Goal: Communication & Community: Answer question/provide support

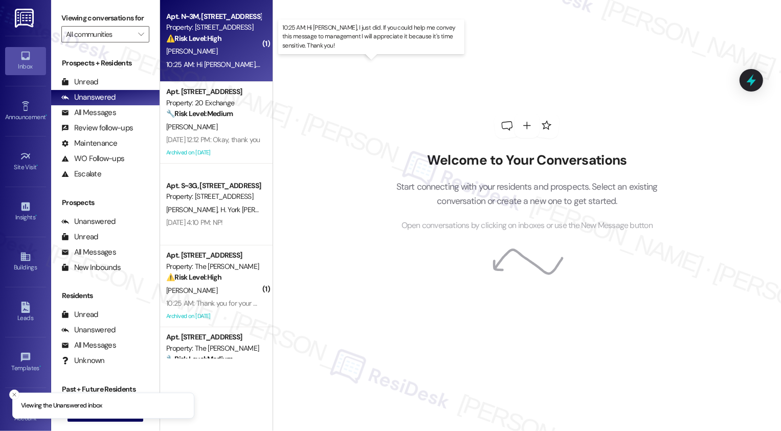
click at [221, 63] on div "10:25 AM: Hi [PERSON_NAME], I just did. If you could help me convey this messag…" at bounding box center [395, 64] width 459 height 9
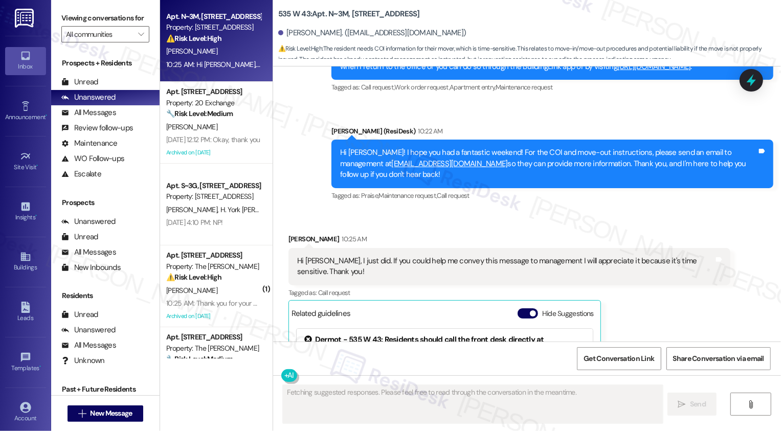
scroll to position [6018, 0]
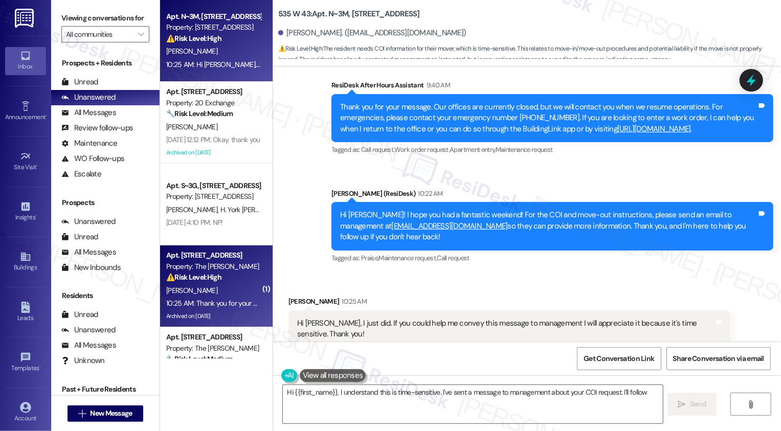
type textarea "Hi {{first_name}}, I understand this is time-sensitive. I've sent a message to …"
click at [208, 294] on div "[PERSON_NAME]" at bounding box center [213, 290] width 97 height 13
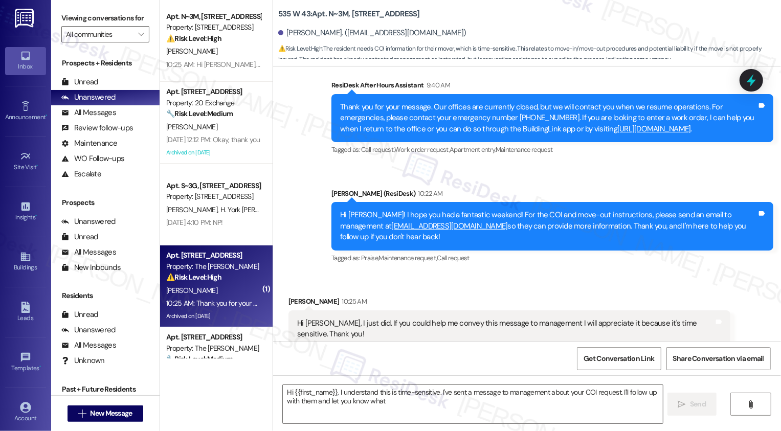
click at [208, 294] on div "[PERSON_NAME]" at bounding box center [213, 290] width 97 height 13
type textarea "Hi {{first_name}}, I understand this is time-sensitive. I've sent a message to …"
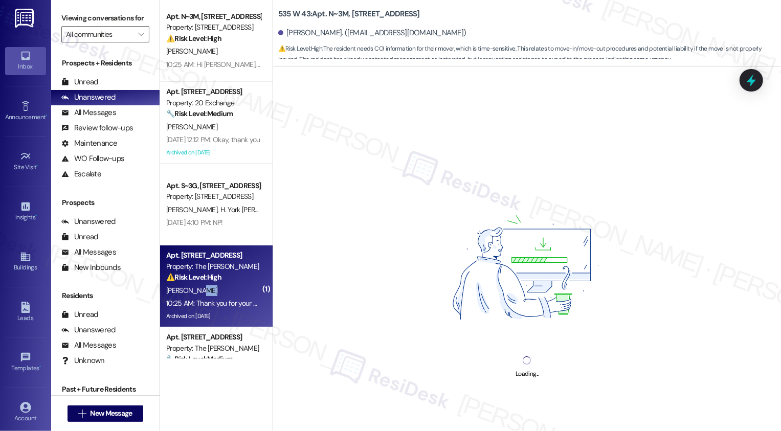
click at [208, 294] on div "[PERSON_NAME]" at bounding box center [213, 290] width 97 height 13
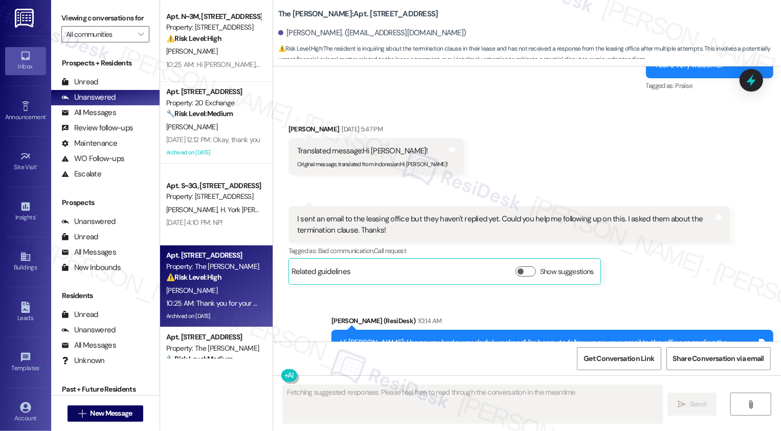
scroll to position [7787, 0]
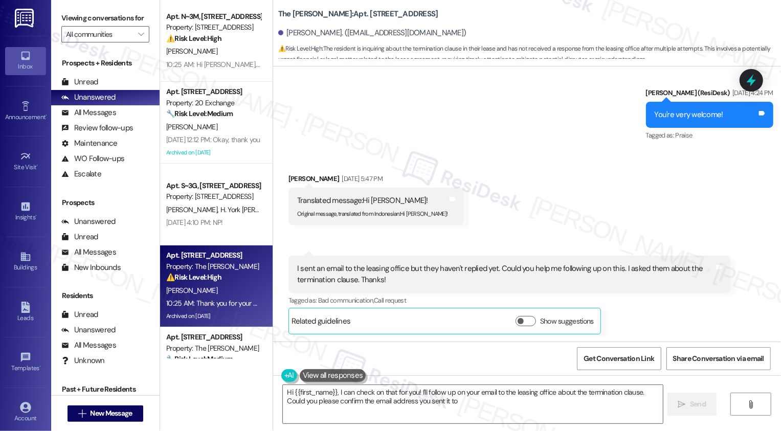
type textarea "Hi {{first_name}}, I can check on that for you! I'll follow up on your email to…"
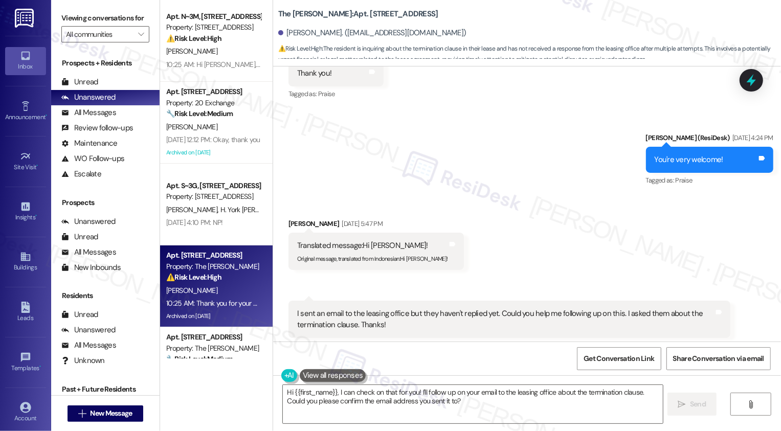
scroll to position [7703, 0]
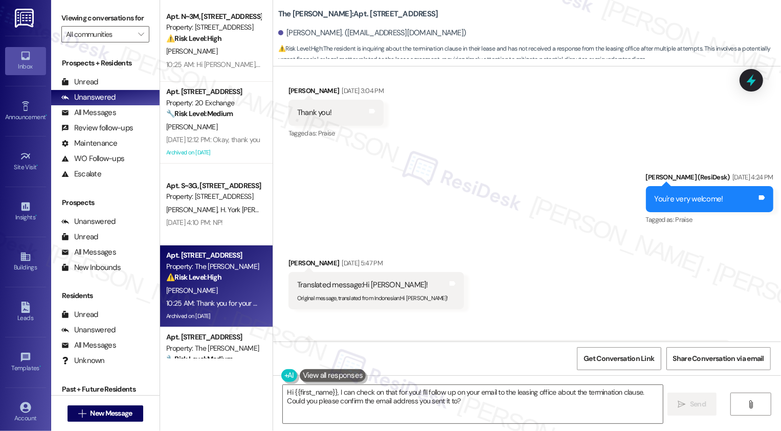
drag, startPoint x: 290, startPoint y: 265, endPoint x: 348, endPoint y: 265, distance: 57.8
click at [348, 348] on div "I sent an email to the leasing office but they haven't replied yet. Could you h…" at bounding box center [505, 359] width 417 height 22
copy div "termination clause"
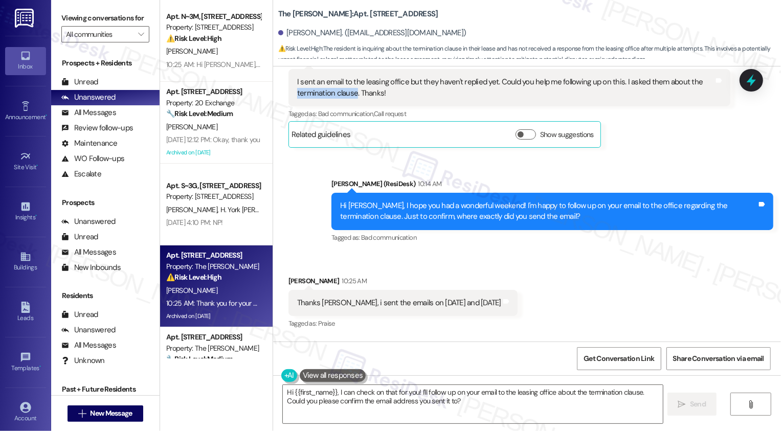
scroll to position [7980, 0]
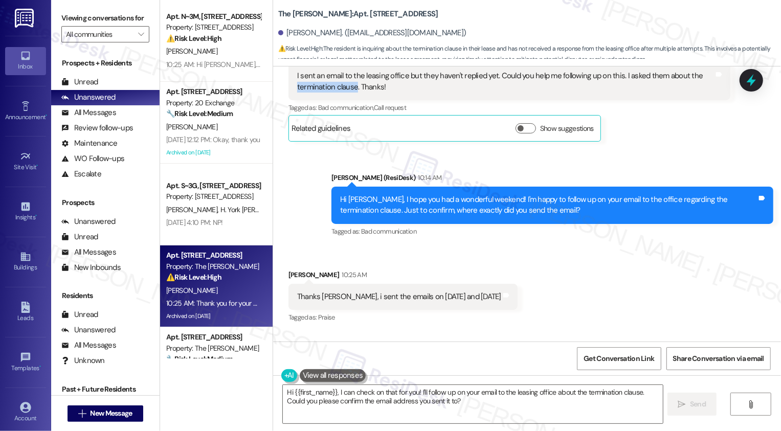
click at [527, 247] on div "Received via SMS [PERSON_NAME] 10:25 AM Thanks [PERSON_NAME], i sent the emails…" at bounding box center [527, 290] width 508 height 86
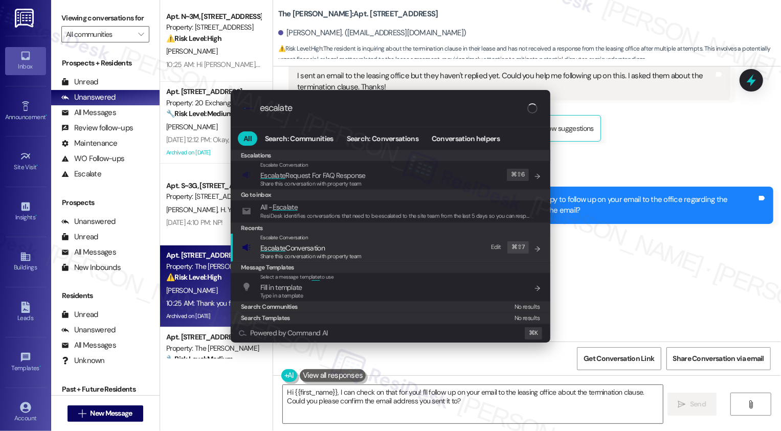
type input "escalate"
click at [253, 250] on div "Escalate Conversation Escalate Conversation Share this conversation with proper…" at bounding box center [391, 248] width 299 height 28
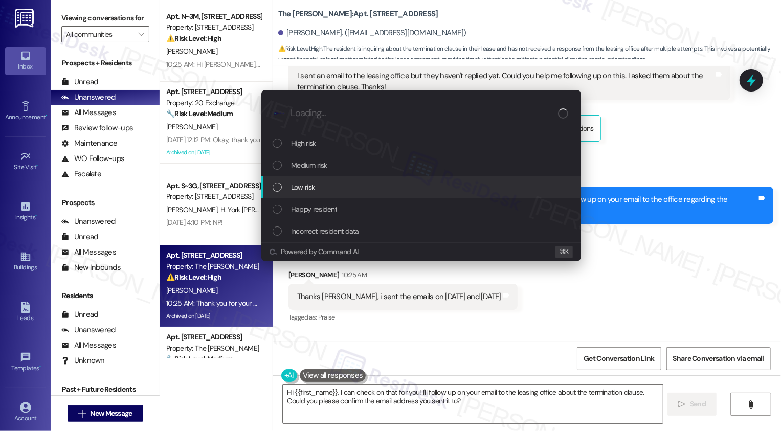
click at [333, 189] on div "Low risk" at bounding box center [422, 187] width 299 height 11
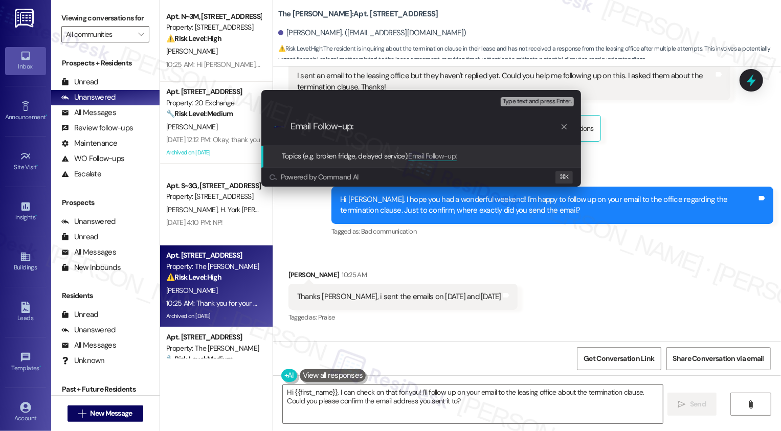
paste input "termination clause"
type input "Email Follow-up: termination clause concern"
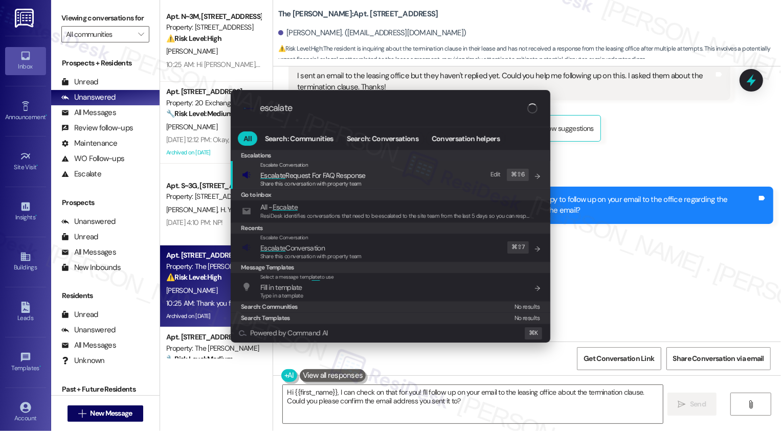
type input "escalate"
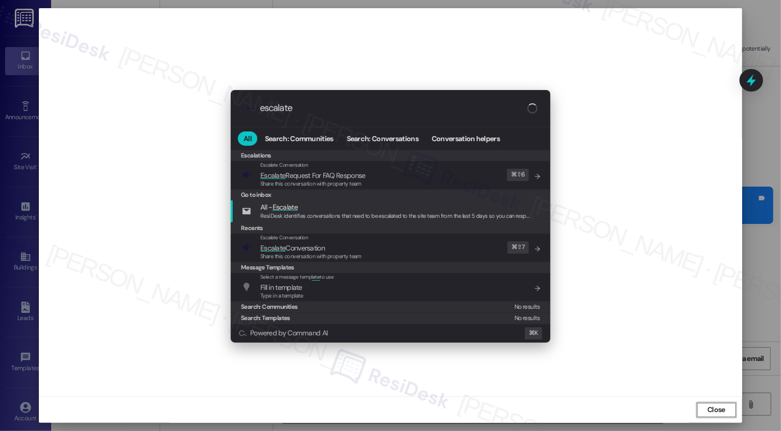
click at [605, 236] on div ".cls-1{fill:#0a055f;}.cls-2{fill:#0cc4c4;} resideskLogoBlueOrange escalate All …" at bounding box center [390, 215] width 781 height 431
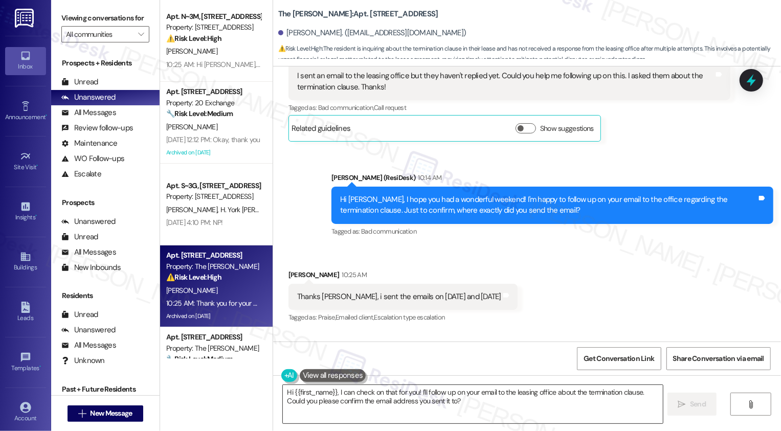
click at [410, 396] on textarea "Hi {{first_name}}, I can check on that for you! I'll follow up on your email to…" at bounding box center [473, 404] width 380 height 38
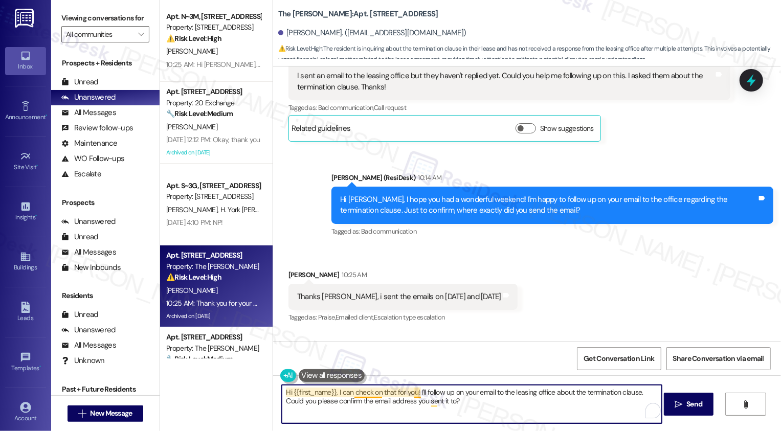
drag, startPoint x: 365, startPoint y: 389, endPoint x: 257, endPoint y: 386, distance: 108.5
click at [257, 386] on div "Apt. N~3M, [STREET_ADDRESS] Property: [STREET_ADDRESS] ⚠️ Risk Level: High The …" at bounding box center [470, 215] width 621 height 431
click at [545, 396] on textarea "I'll follow up on your email to the leasing office about the termination clause…" at bounding box center [472, 404] width 380 height 38
click at [503, 391] on textarea "I'll follow up on your email to the leasing office about the termination clause…" at bounding box center [472, 404] width 380 height 38
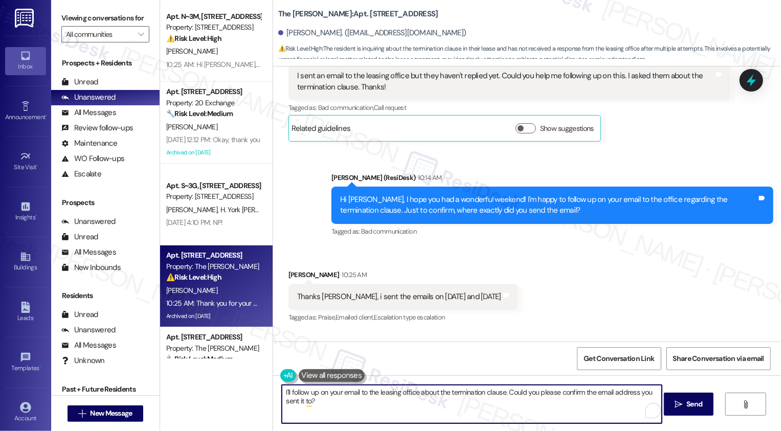
drag, startPoint x: 504, startPoint y: 391, endPoint x: 518, endPoint y: 407, distance: 21.4
click at [518, 407] on textarea "I'll follow up on your email to the leasing office about the termination clause…" at bounding box center [472, 404] width 380 height 38
type textarea "I'll follow up on your email to the leasing office about the termination clause…"
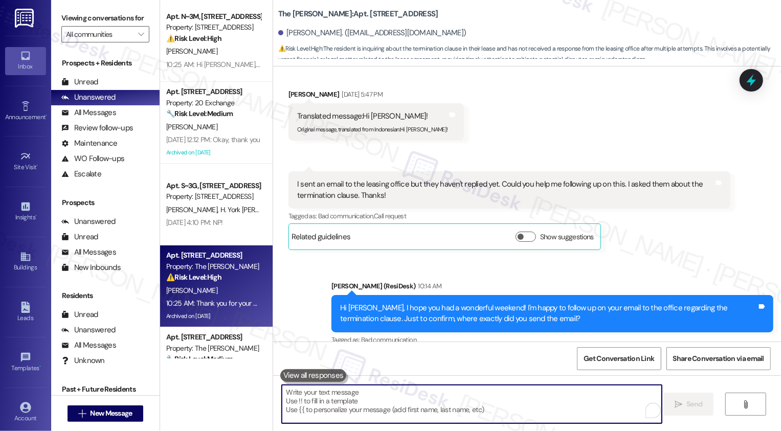
scroll to position [8051, 0]
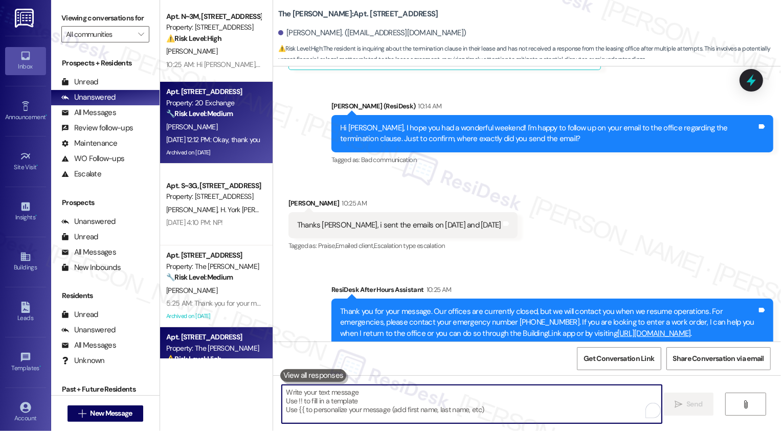
click at [233, 148] on div "Archived on [DATE]" at bounding box center [213, 152] width 97 height 13
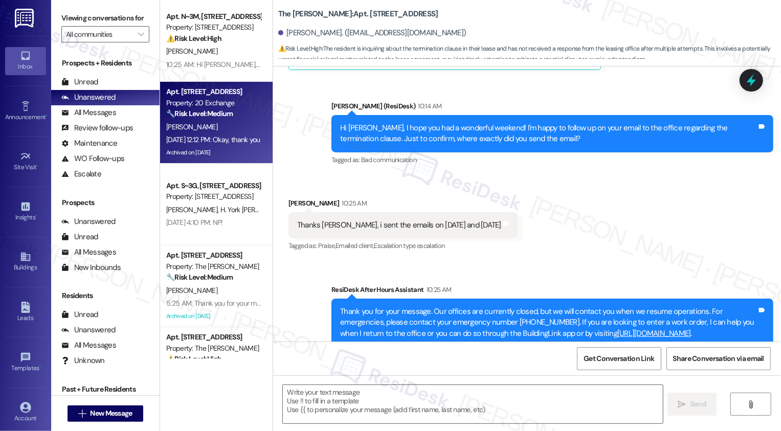
click at [233, 148] on div "Archived on [DATE]" at bounding box center [213, 152] width 97 height 13
type textarea "Fetching suggested responses. Please feel free to read through the conversation…"
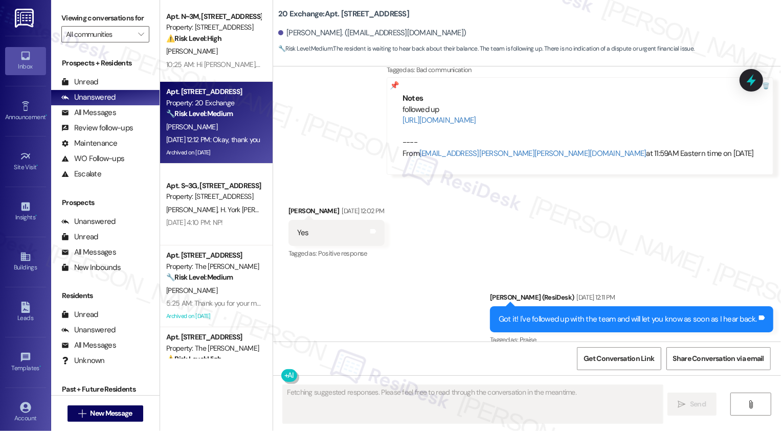
scroll to position [6732, 0]
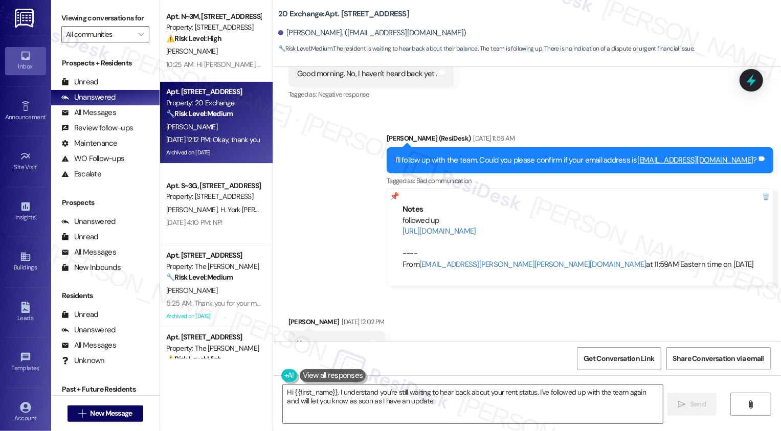
type textarea "Hi {{first_name}}, I understand you're still waiting to hear back about your re…"
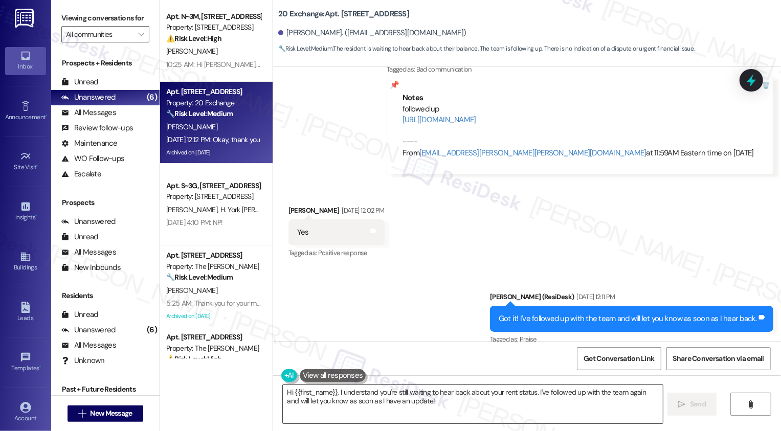
click at [364, 403] on textarea "Hi {{first_name}}, I understand you're still waiting to hear back about your re…" at bounding box center [473, 404] width 380 height 38
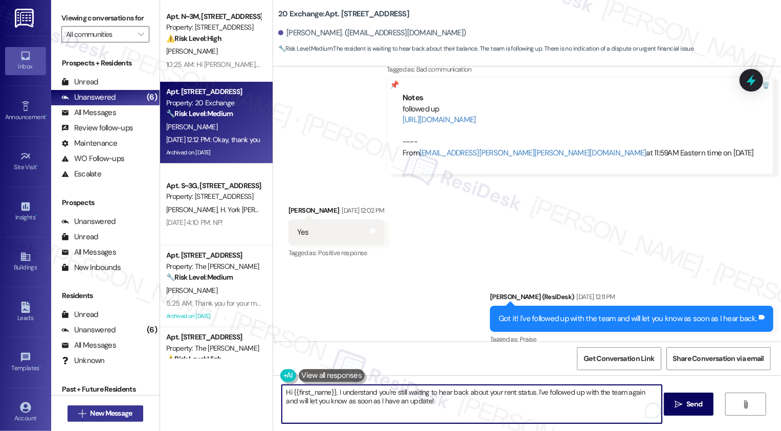
click at [106, 412] on span "New Message" at bounding box center [111, 413] width 42 height 11
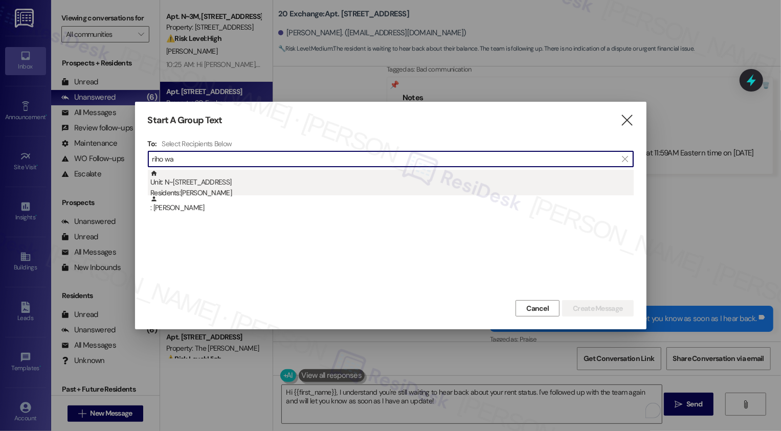
type input "riho wa"
click at [228, 191] on div "Residents: [PERSON_NAME]" at bounding box center [391, 193] width 483 height 11
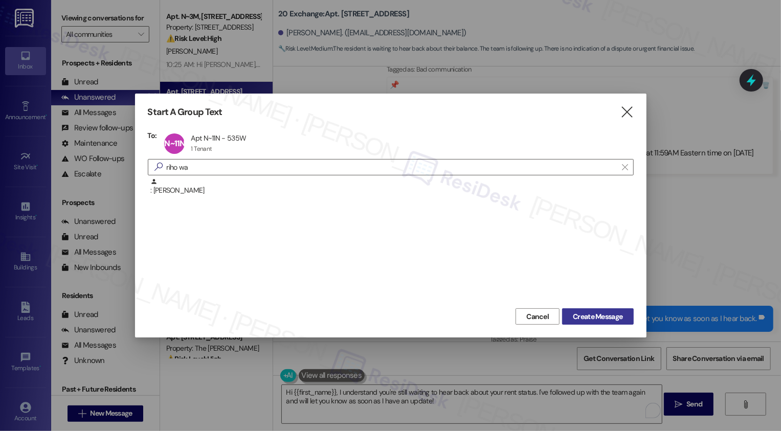
click at [584, 318] on span "Create Message" at bounding box center [598, 316] width 50 height 11
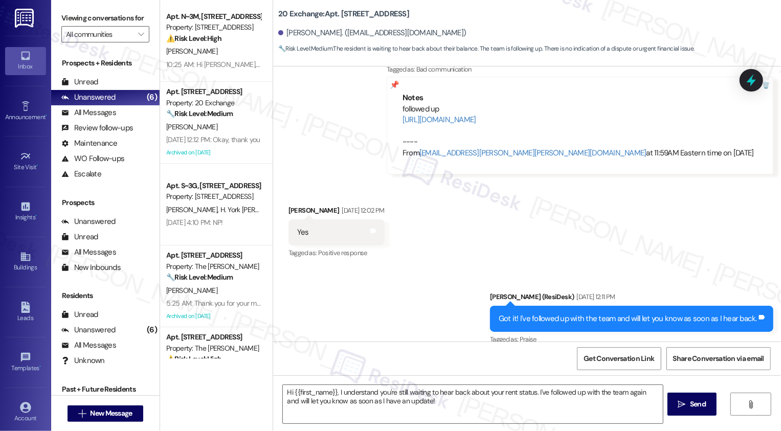
type textarea "Fetching suggested responses. Please feel free to read through the conversation…"
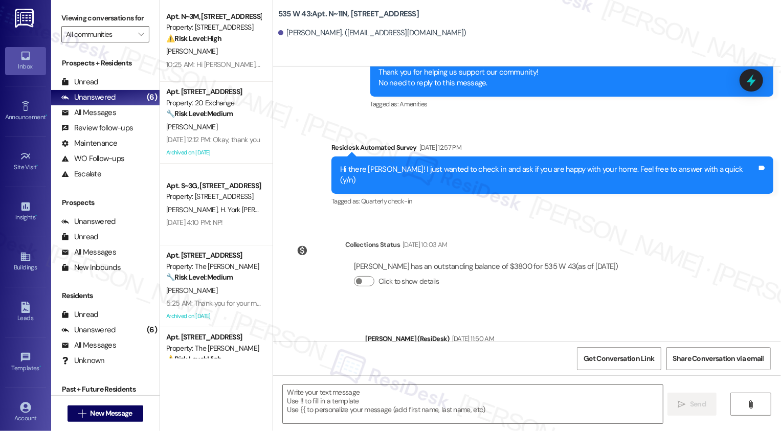
scroll to position [3056, 0]
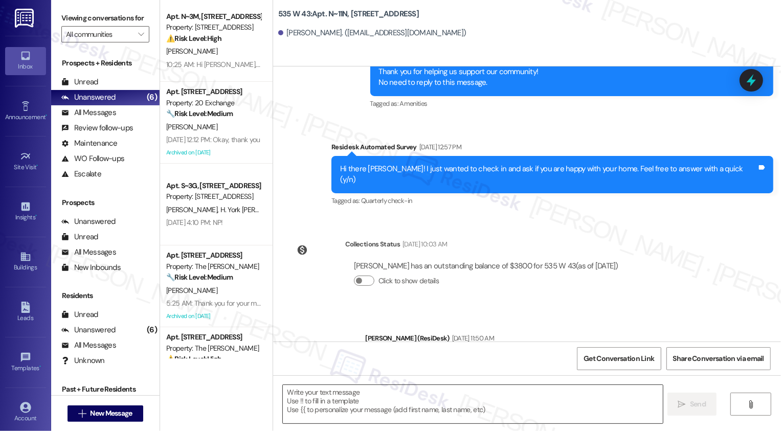
click at [408, 399] on textarea at bounding box center [473, 404] width 380 height 38
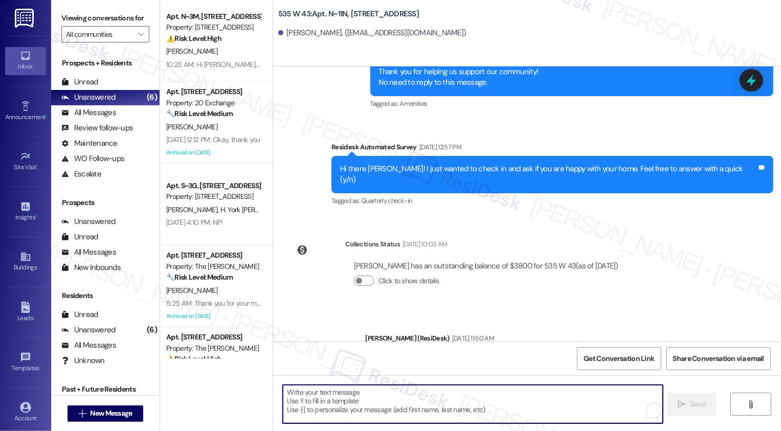
paste textarea "Hey {{first_name}}! Don't forget to review your renewal options for {{property}…"
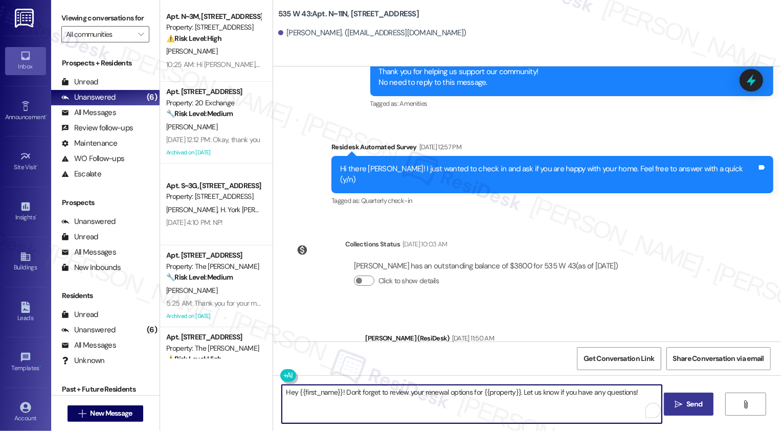
type textarea "Hey {{first_name}}! Don't forget to review your renewal options for {{property}…"
click at [693, 406] on span "Send" at bounding box center [694, 404] width 16 height 11
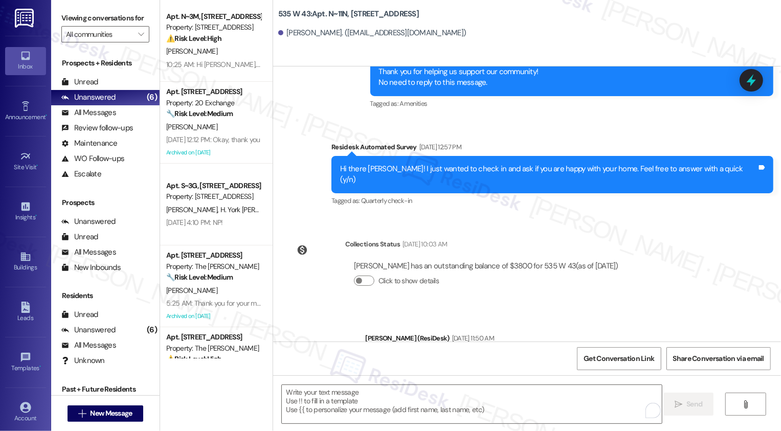
scroll to position [3127, 0]
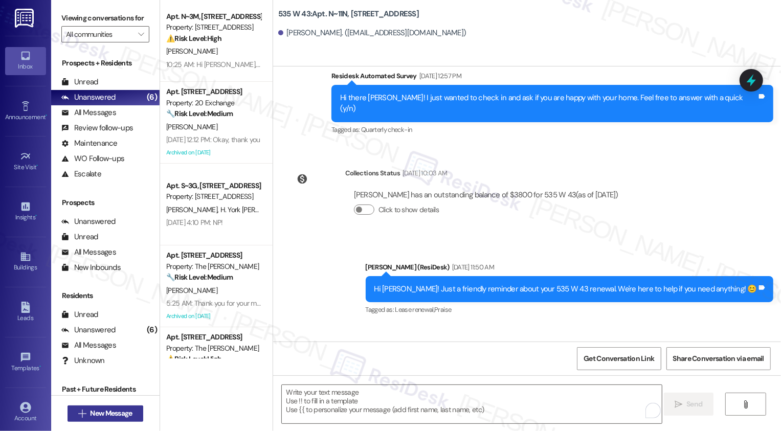
click at [92, 416] on span "New Message" at bounding box center [111, 413] width 42 height 11
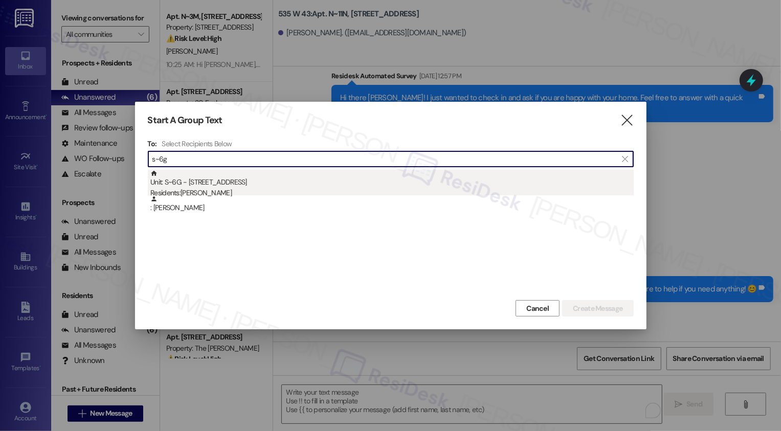
type input "s~6g"
click at [241, 185] on div "Unit: S~6G - [STREET_ADDRESS] Residents: [PERSON_NAME]" at bounding box center [391, 184] width 483 height 29
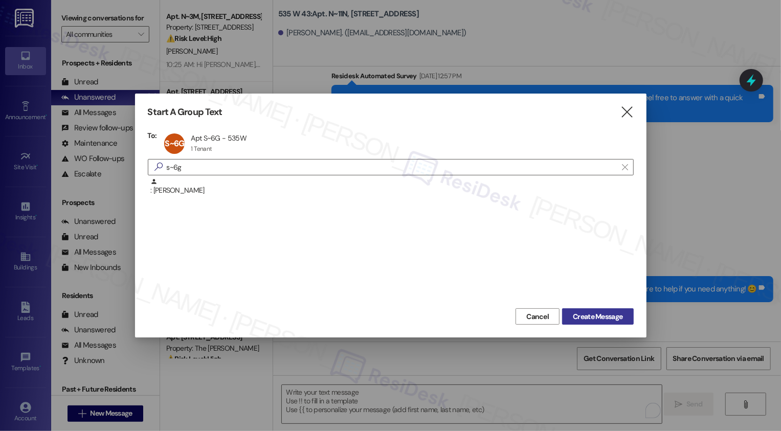
click at [593, 320] on span "Create Message" at bounding box center [598, 316] width 50 height 11
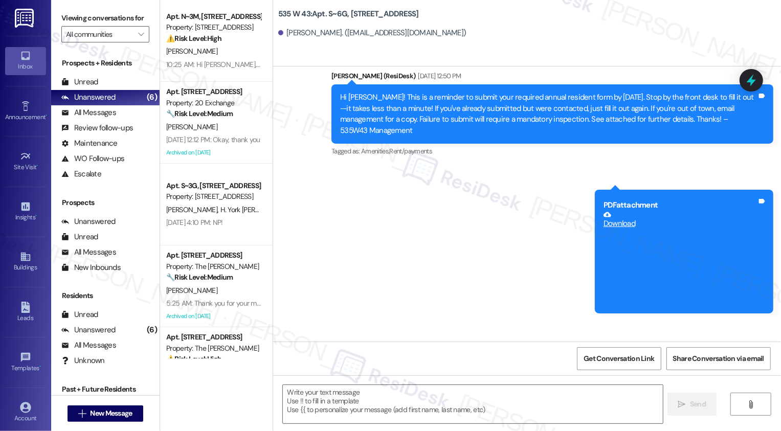
type textarea "Fetching suggested responses. Please feel free to read through the conversation…"
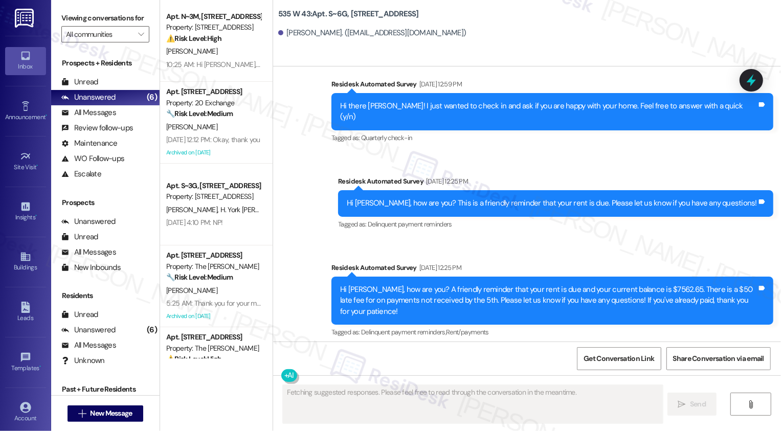
scroll to position [5022, 0]
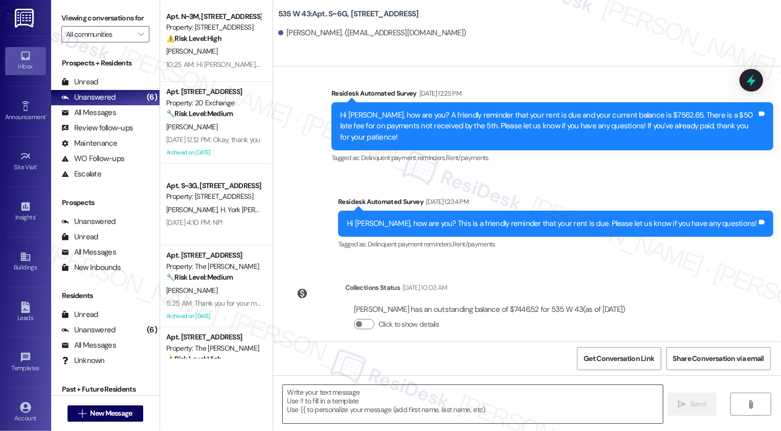
click at [337, 396] on textarea at bounding box center [473, 404] width 380 height 38
paste textarea "Hi {{first_name}}! Just a friendly reminder about your {{property}} renewal. We…"
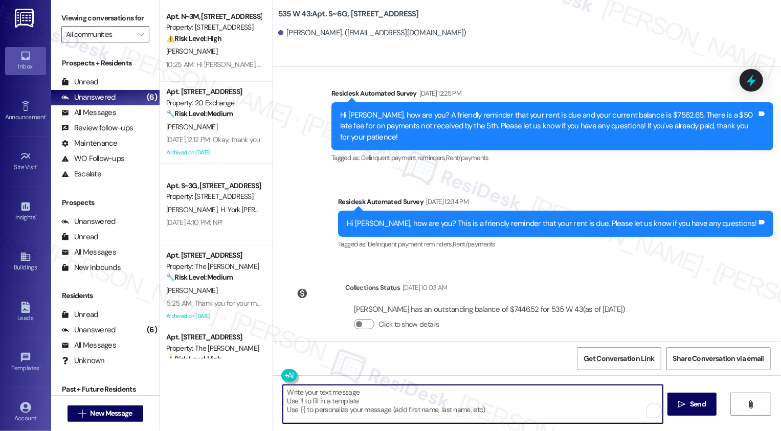
type textarea "Hi {{first_name}}! Just a friendly reminder about your {{property}} renewal. We…"
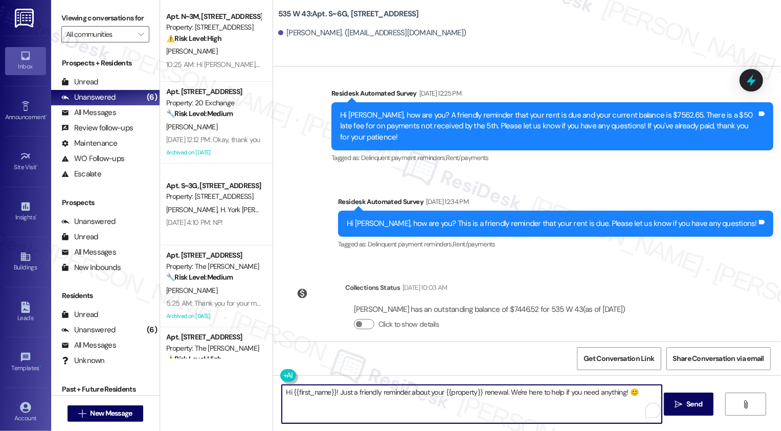
click at [488, 407] on textarea "Hi {{first_name}}! Just a friendly reminder about your {{property}} renewal. We…" at bounding box center [472, 404] width 380 height 38
click at [693, 414] on button " Send" at bounding box center [689, 404] width 50 height 23
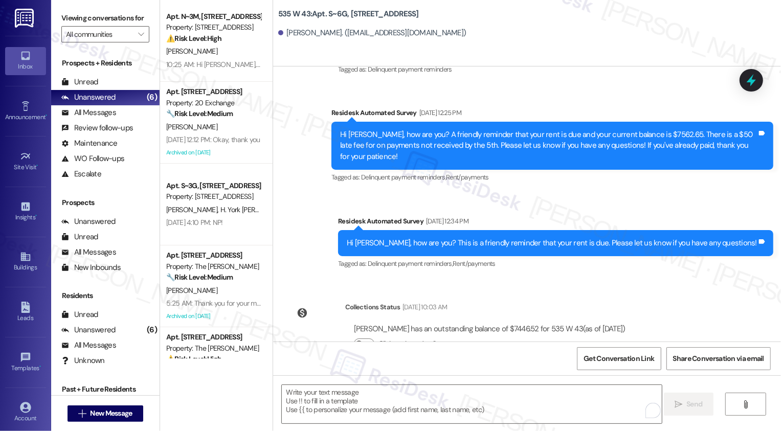
scroll to position [5093, 0]
